Goal: Task Accomplishment & Management: Complete application form

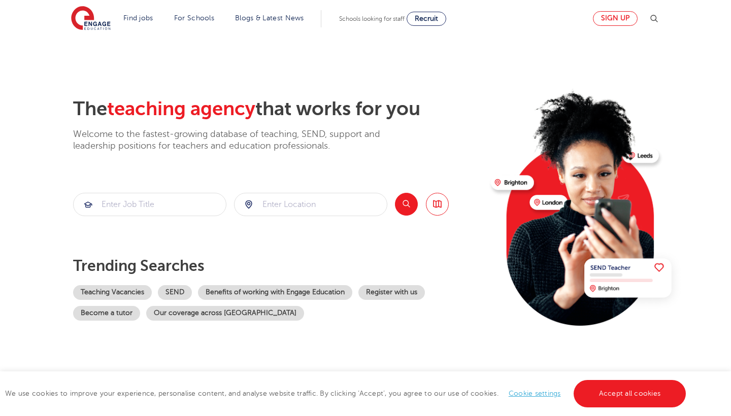
click at [607, 16] on link "Sign up" at bounding box center [615, 18] width 45 height 15
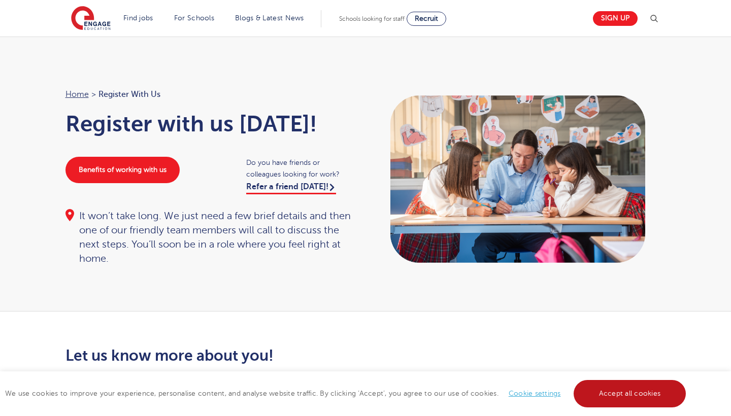
click at [618, 392] on link "Accept all cookies" at bounding box center [630, 393] width 113 height 27
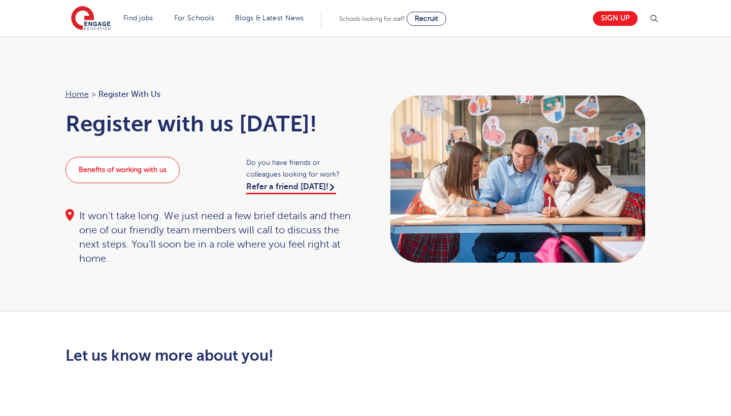
click at [144, 175] on link "Benefits of working with us" at bounding box center [122, 170] width 114 height 26
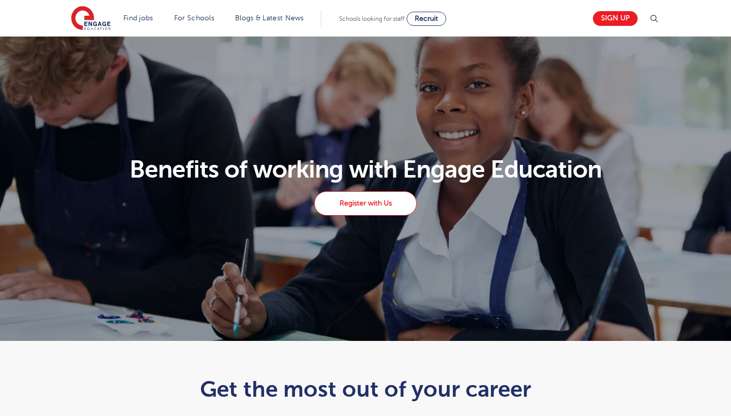
click at [387, 205] on link "Register with Us" at bounding box center [365, 203] width 103 height 24
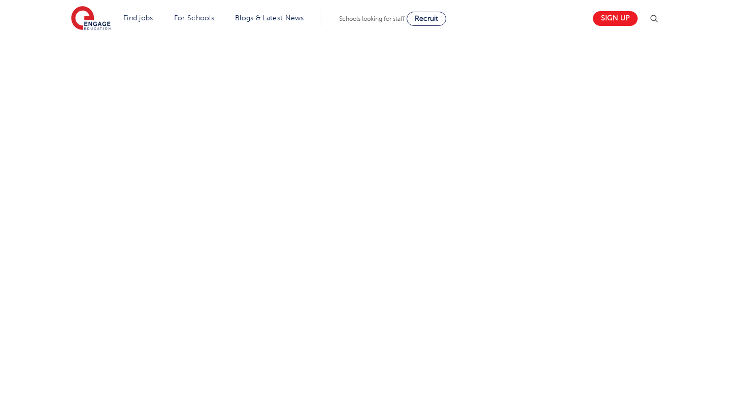
scroll to position [441, 0]
click at [575, 107] on div "Let us know more about you!" at bounding box center [366, 195] width 616 height 576
click at [556, 202] on div "Let us know more about you!" at bounding box center [366, 195] width 616 height 576
